Goal: Find contact information: Find contact information

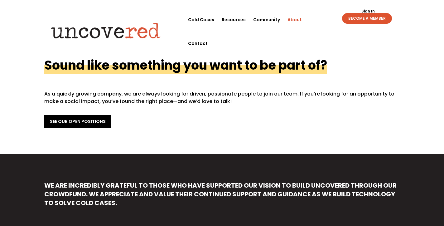
scroll to position [239, 0]
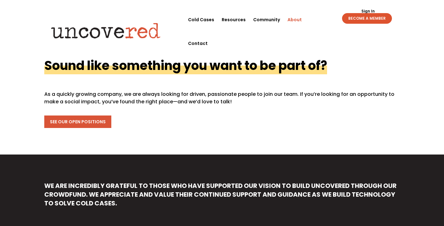
click at [96, 123] on link "See Our Open Positions" at bounding box center [77, 121] width 67 height 12
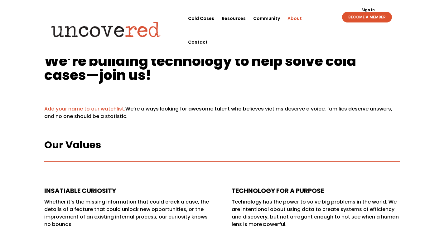
click at [295, 18] on link "About" at bounding box center [295, 19] width 14 height 24
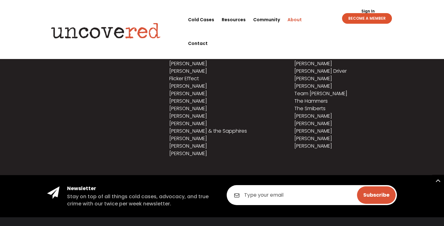
scroll to position [871, 0]
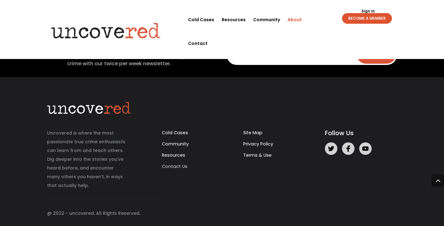
click at [176, 168] on link "Contact Us" at bounding box center [175, 166] width 26 height 6
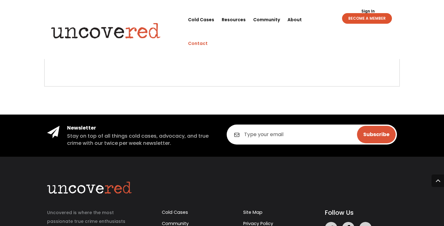
scroll to position [362, 0]
